Goal: Transaction & Acquisition: Obtain resource

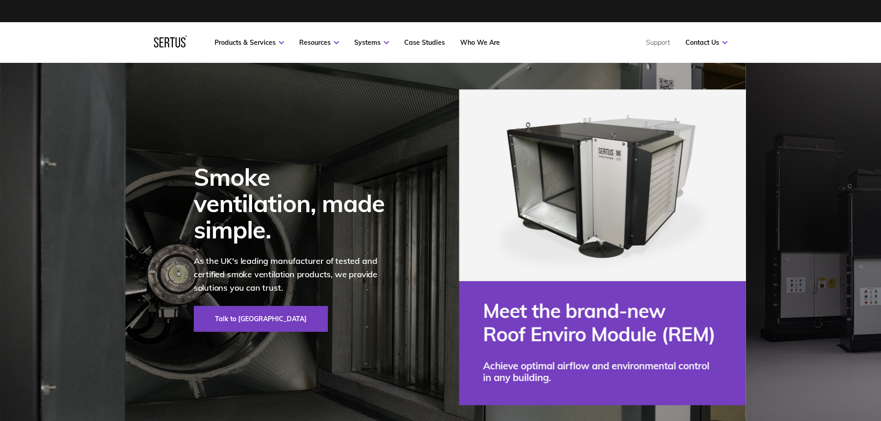
click at [261, 46] on link "Products & Services" at bounding box center [249, 42] width 69 height 8
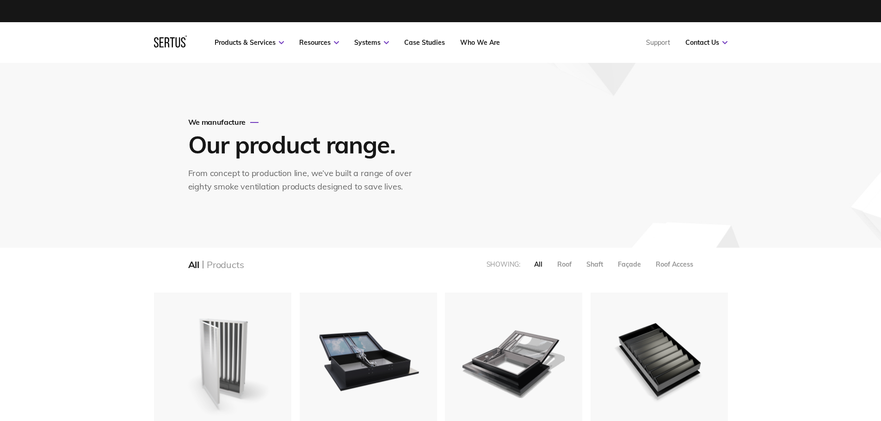
click at [205, 322] on img at bounding box center [222, 359] width 103 height 127
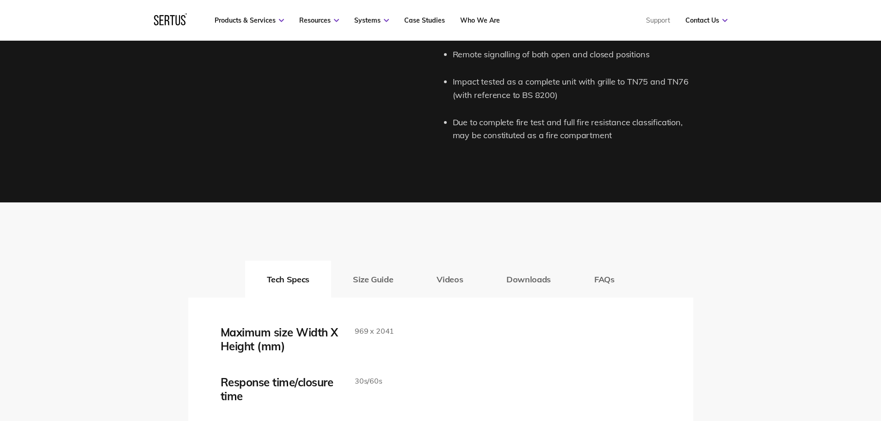
scroll to position [1342, 0]
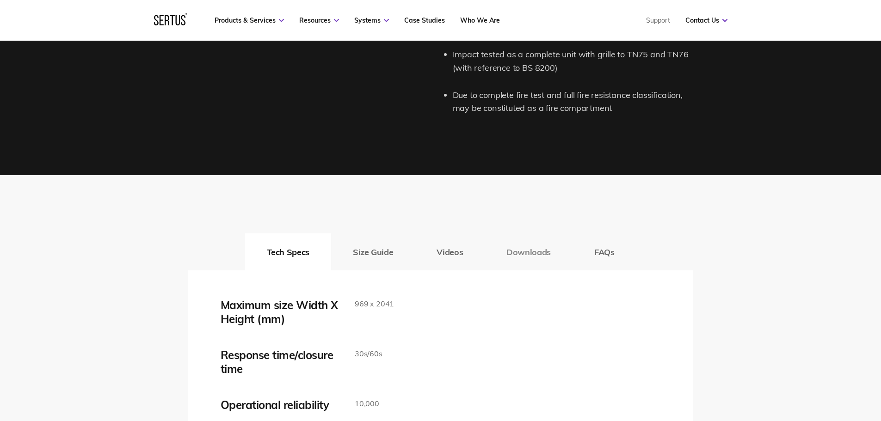
click at [532, 254] on button "Downloads" at bounding box center [529, 252] width 88 height 37
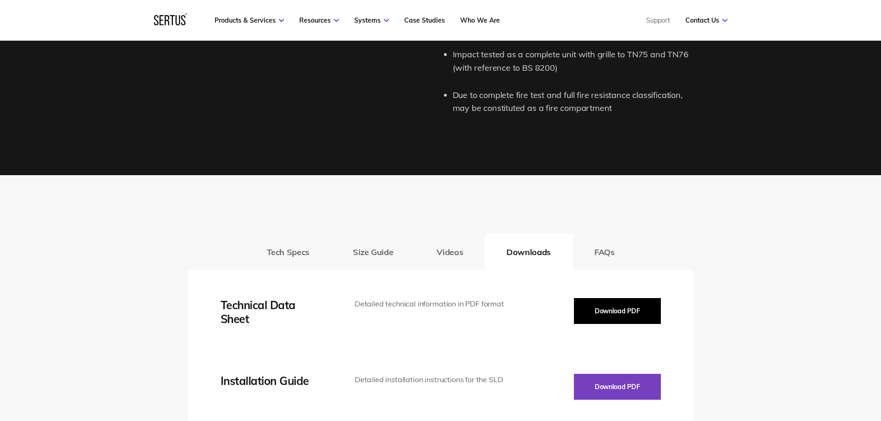
click at [613, 311] on button "Download PDF" at bounding box center [617, 311] width 87 height 26
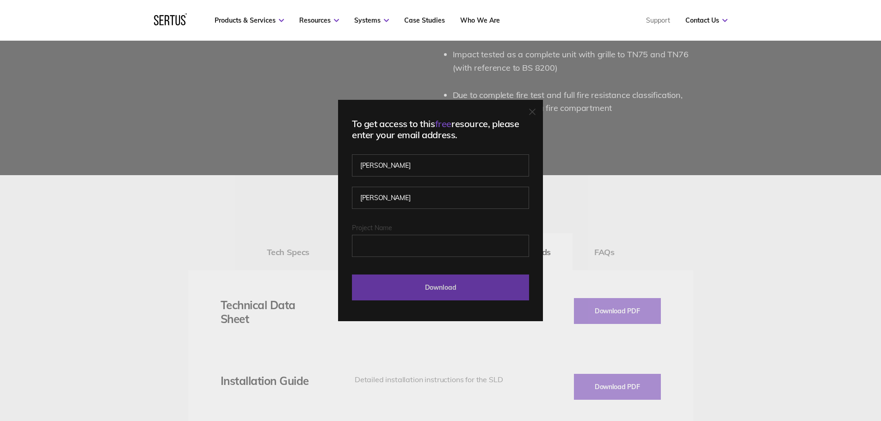
click at [427, 291] on input "Download" at bounding box center [440, 288] width 177 height 26
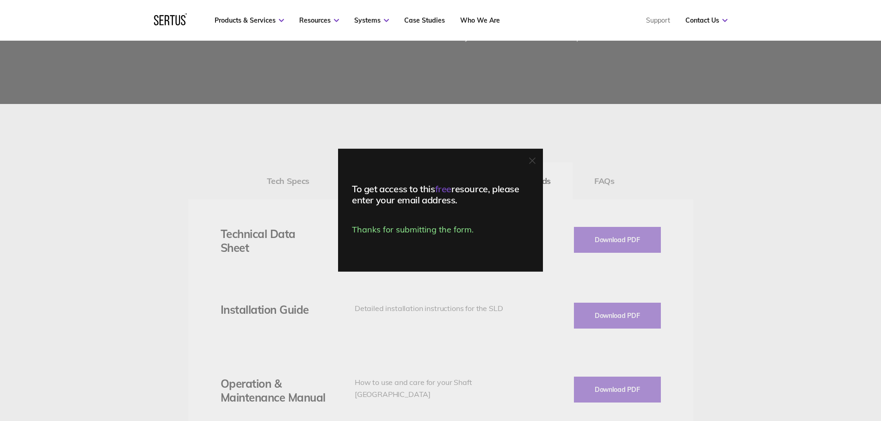
scroll to position [1434, 0]
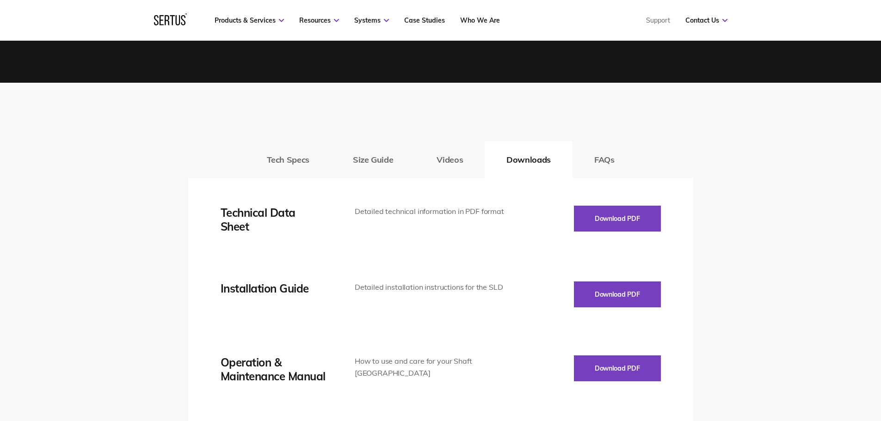
click at [718, 226] on div "Tech Specs Size Guide Videos Downloads FAQs Maximum size Width X Height (mm) 96…" at bounding box center [440, 391] width 881 height 616
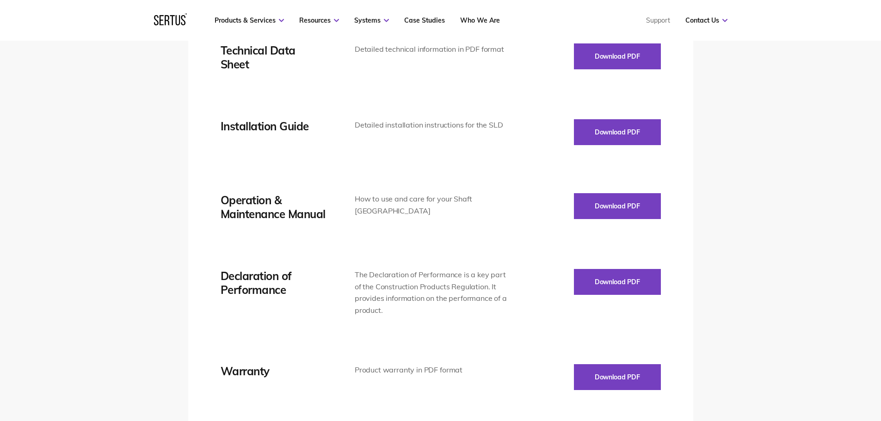
scroll to position [1619, 0]
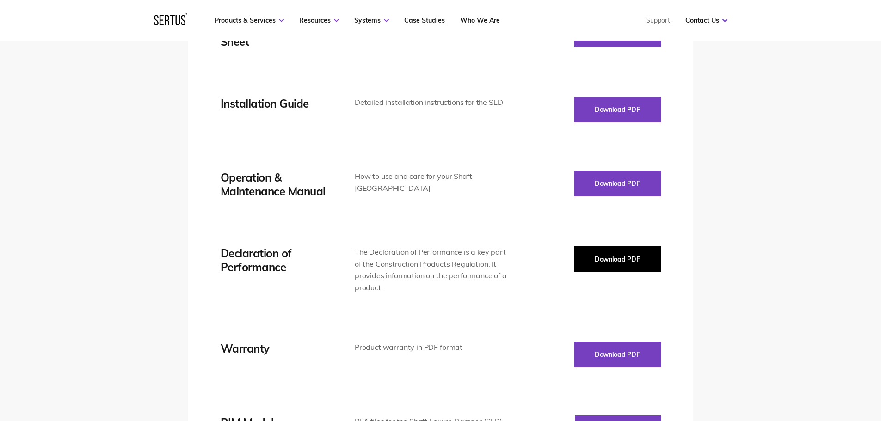
click at [633, 257] on button "Download PDF" at bounding box center [617, 260] width 87 height 26
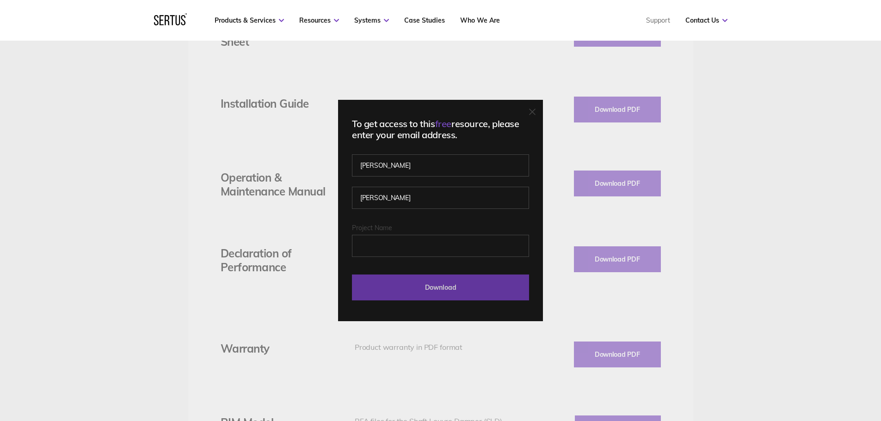
click at [473, 283] on input "Download" at bounding box center [440, 288] width 177 height 26
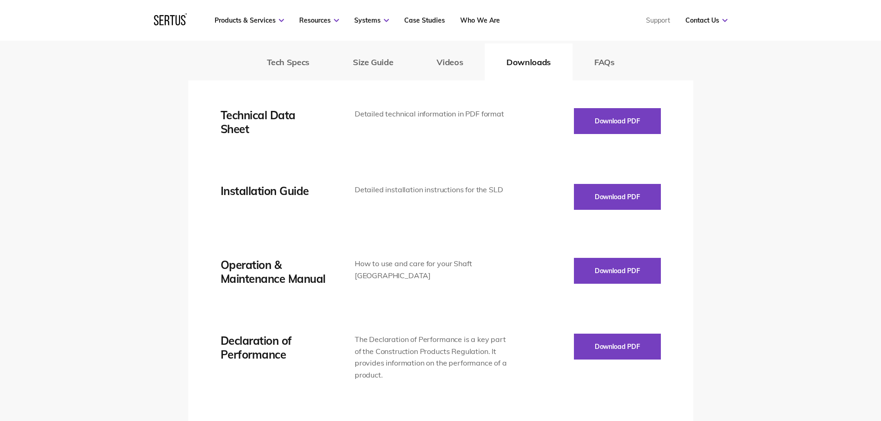
scroll to position [1527, 0]
